Goal: Task Accomplishment & Management: Manage account settings

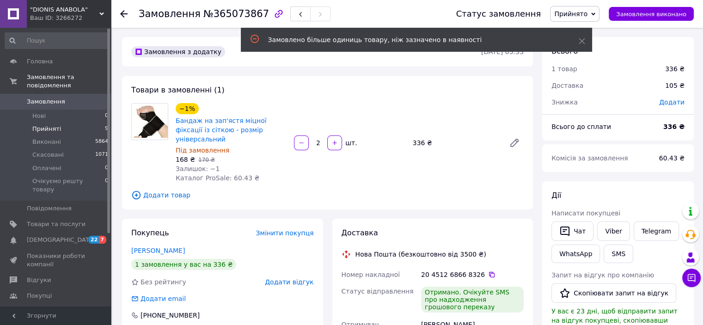
click at [45, 125] on span "Прийняті" at bounding box center [46, 129] width 29 height 8
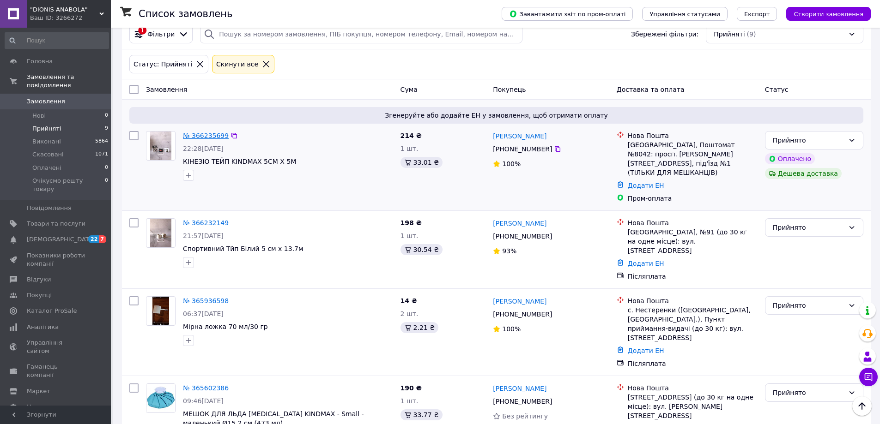
scroll to position [71, 0]
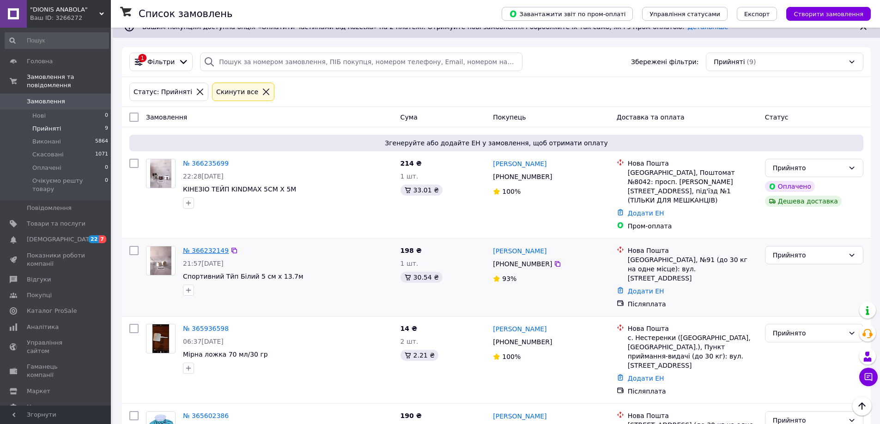
click at [199, 247] on link "№ 366232149" at bounding box center [206, 250] width 46 height 7
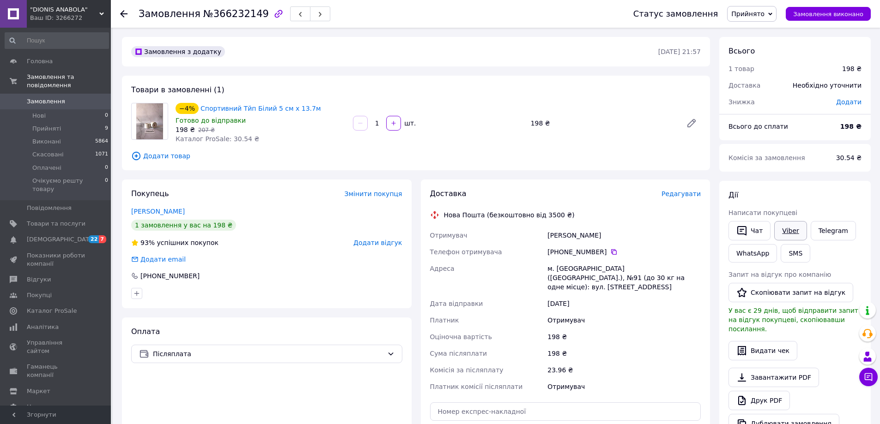
click at [702, 230] on link "Viber" at bounding box center [790, 230] width 32 height 19
click at [702, 228] on link "Viber" at bounding box center [790, 230] width 32 height 19
click at [702, 79] on div "Необхідно уточнити" at bounding box center [827, 85] width 80 height 20
click at [77, 113] on li "Нові 0" at bounding box center [57, 115] width 114 height 13
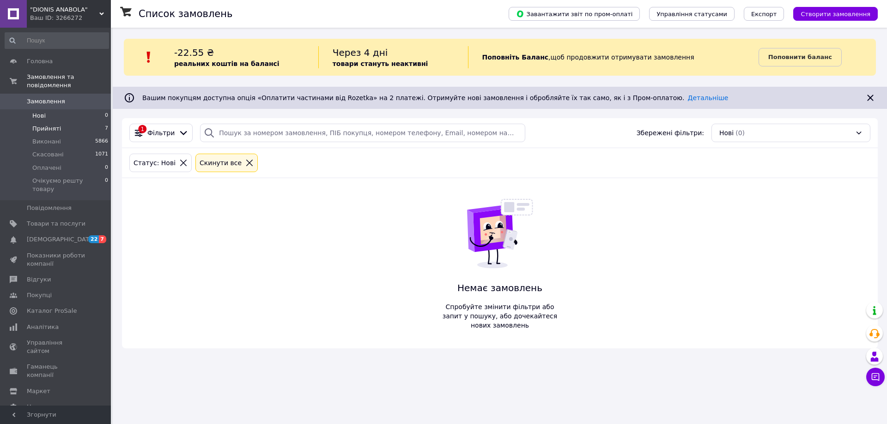
click at [69, 122] on li "Прийняті 7" at bounding box center [57, 128] width 114 height 13
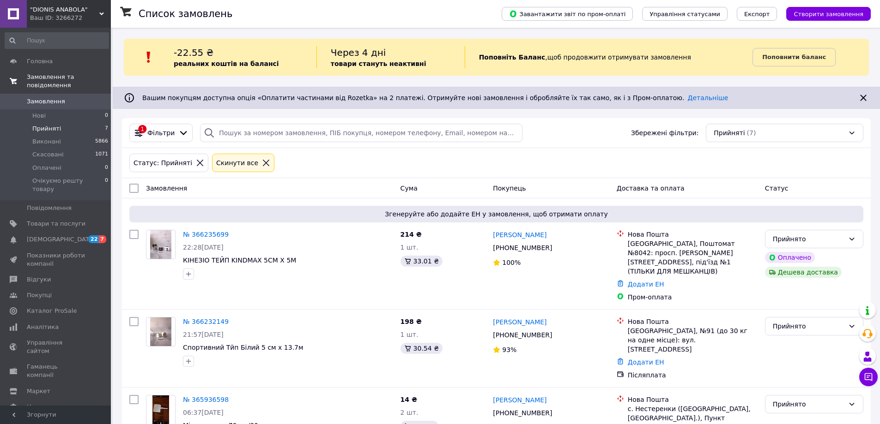
drag, startPoint x: 340, startPoint y: 106, endPoint x: 6, endPoint y: 83, distance: 335.2
click at [606, 153] on div "Статус: Прийняті Cкинути все" at bounding box center [496, 163] width 738 height 22
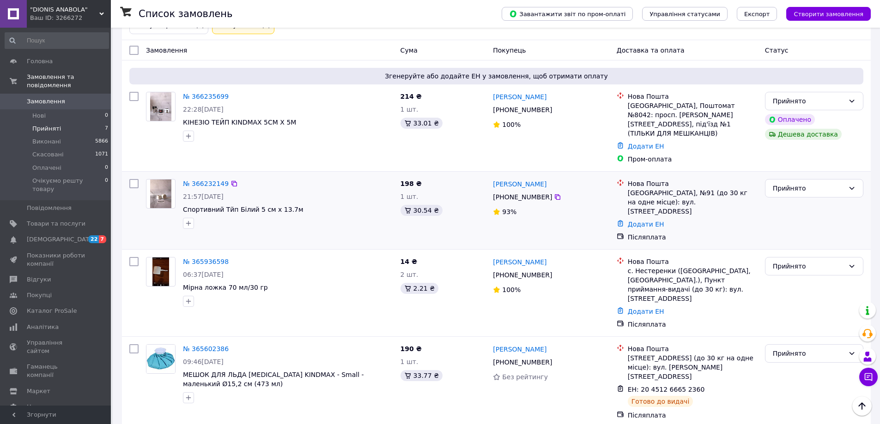
scroll to position [139, 0]
click at [203, 96] on link "№ 366235699" at bounding box center [206, 95] width 46 height 7
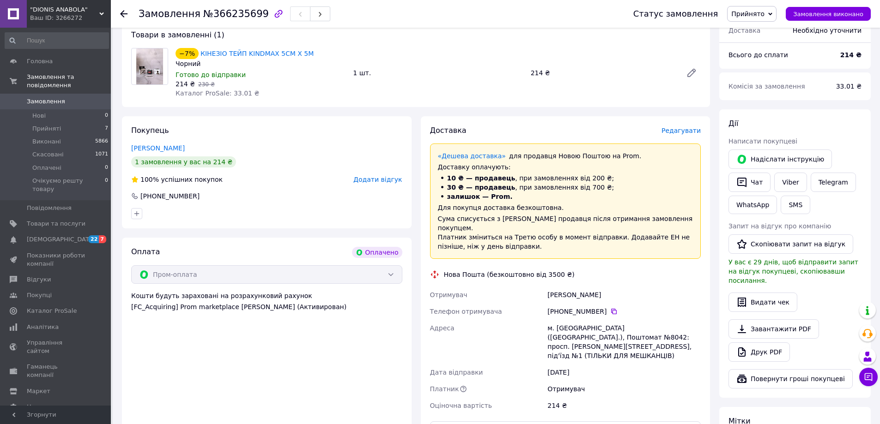
scroll to position [231, 0]
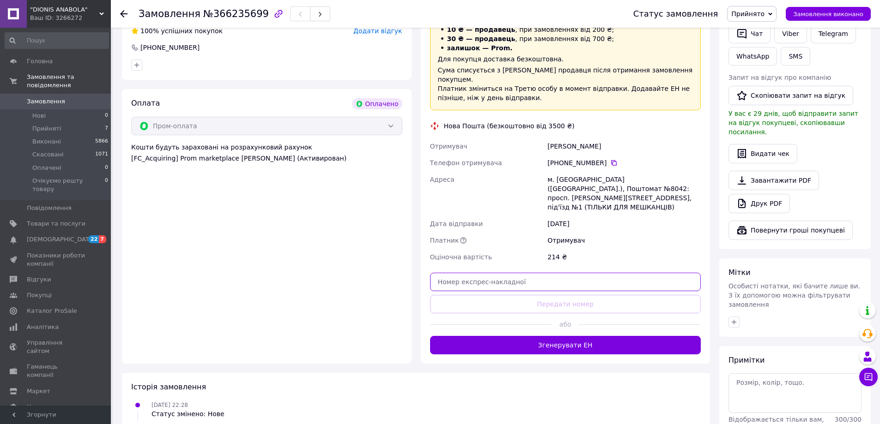
click at [507, 273] on input "text" at bounding box center [565, 282] width 271 height 18
paste input "20451269271865"
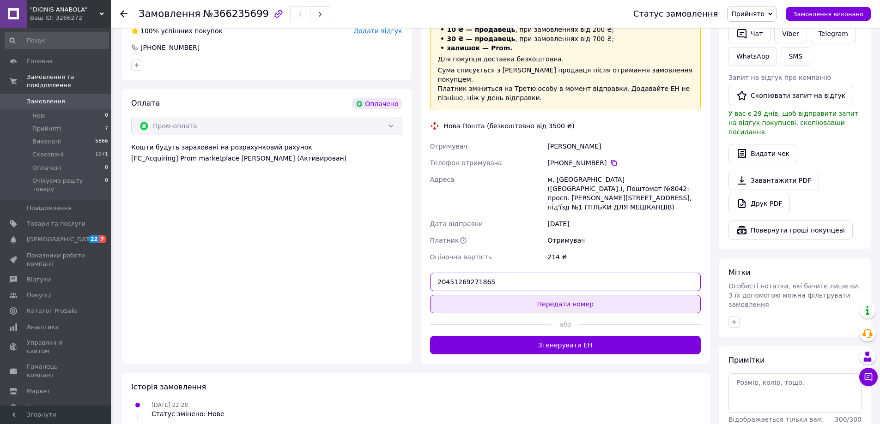
type input "20451269271865"
click at [590, 295] on button "Передати номер" at bounding box center [565, 304] width 271 height 18
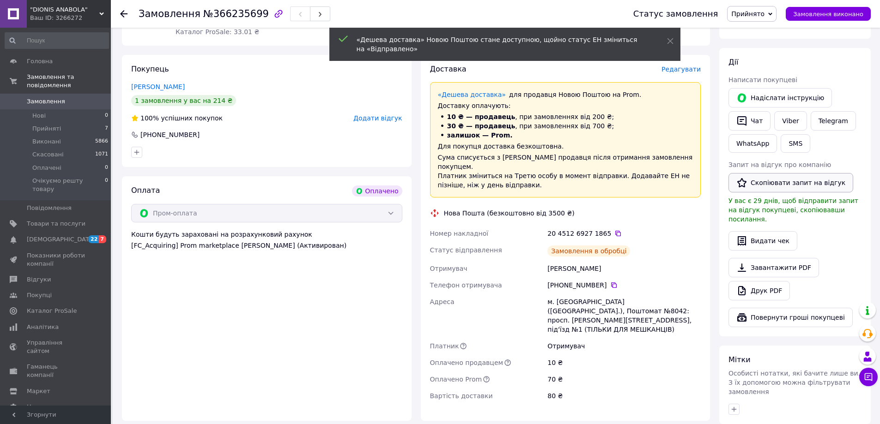
scroll to position [139, 0]
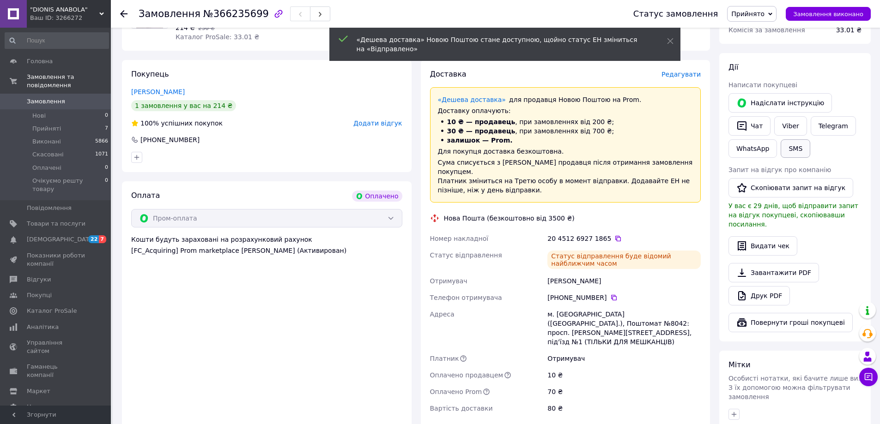
click at [702, 154] on button "SMS" at bounding box center [796, 148] width 30 height 18
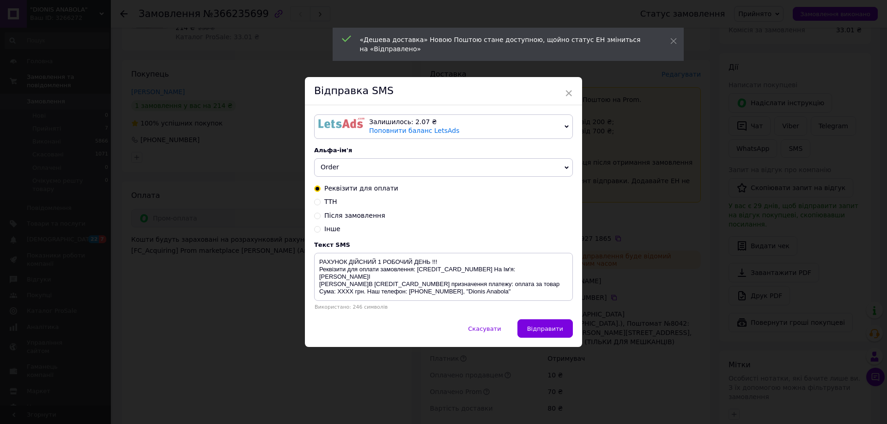
click at [317, 200] on input "ТТН" at bounding box center [317, 201] width 6 height 6
radio input "true"
radio input "false"
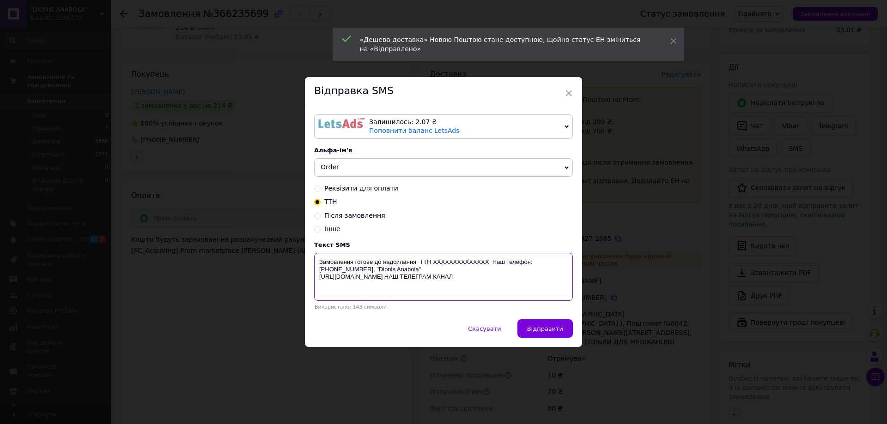
click at [457, 255] on textarea "Замовлення готове до надсилання ТТН XXXXXXXXXXXXXX Наш телефон: [PHONE_NUMBER],…" at bounding box center [443, 277] width 259 height 48
click at [456, 255] on textarea "Замовлення готове до надсилання ТТН XXXXXXXXXXXXXX Наш телефон: [PHONE_NUMBER],…" at bounding box center [443, 277] width 259 height 48
drag, startPoint x: 455, startPoint y: 254, endPoint x: 443, endPoint y: 261, distance: 14.3
click at [443, 261] on textarea "Замовлення готове до надсилання ТТН XXXXXXXXXXXXXX Наш телефон: [PHONE_NUMBER],…" at bounding box center [443, 277] width 259 height 48
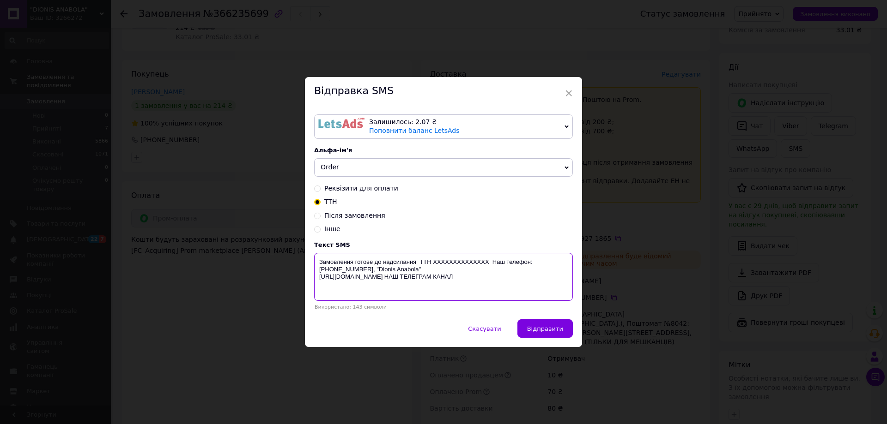
paste textarea "20451269271865"
drag, startPoint x: 319, startPoint y: 260, endPoint x: 479, endPoint y: 287, distance: 162.1
click at [479, 287] on textarea "Замовлення готове до надсилання ТТН [PHONE_NUMBER] Наш телефон: [PHONE_NUMBER],…" at bounding box center [443, 277] width 259 height 48
type textarea "Замовлення готове до надсилання ТТН [PHONE_NUMBER] Наш телефон: [PHONE_NUMBER],…"
click at [702, 124] on div "× Відправка SMS Залишилось: 2.07 ₴ Поповнити баланс LetsAds Підключити SMSClub …" at bounding box center [443, 212] width 887 height 424
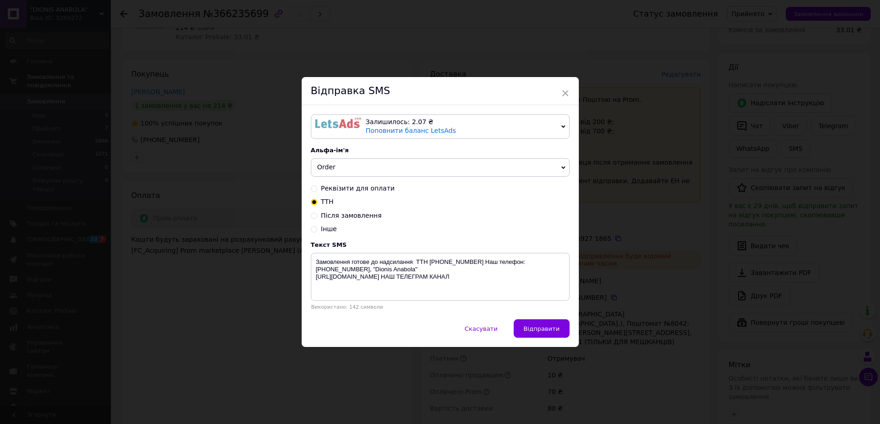
click at [702, 124] on div "× Відправка SMS Залишилось: 2.07 ₴ Поповнити баланс LetsAds Підключити SMSClub …" at bounding box center [440, 212] width 880 height 424
click at [494, 324] on span "Скасувати" at bounding box center [481, 329] width 33 height 7
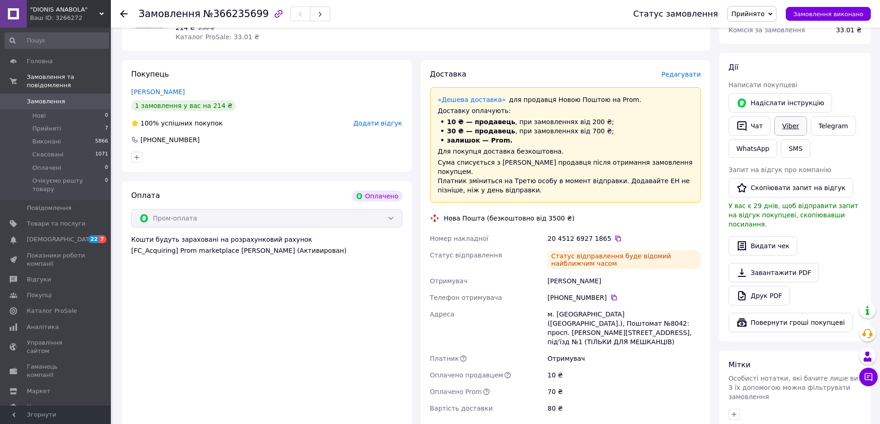
click at [702, 121] on link "Viber" at bounding box center [790, 125] width 32 height 19
drag, startPoint x: 615, startPoint y: 357, endPoint x: 609, endPoint y: 369, distance: 13.4
click at [614, 324] on div "10 ₴" at bounding box center [624, 375] width 157 height 17
click at [81, 122] on li "Прийняті 7" at bounding box center [57, 128] width 114 height 13
